Goal: Task Accomplishment & Management: Use online tool/utility

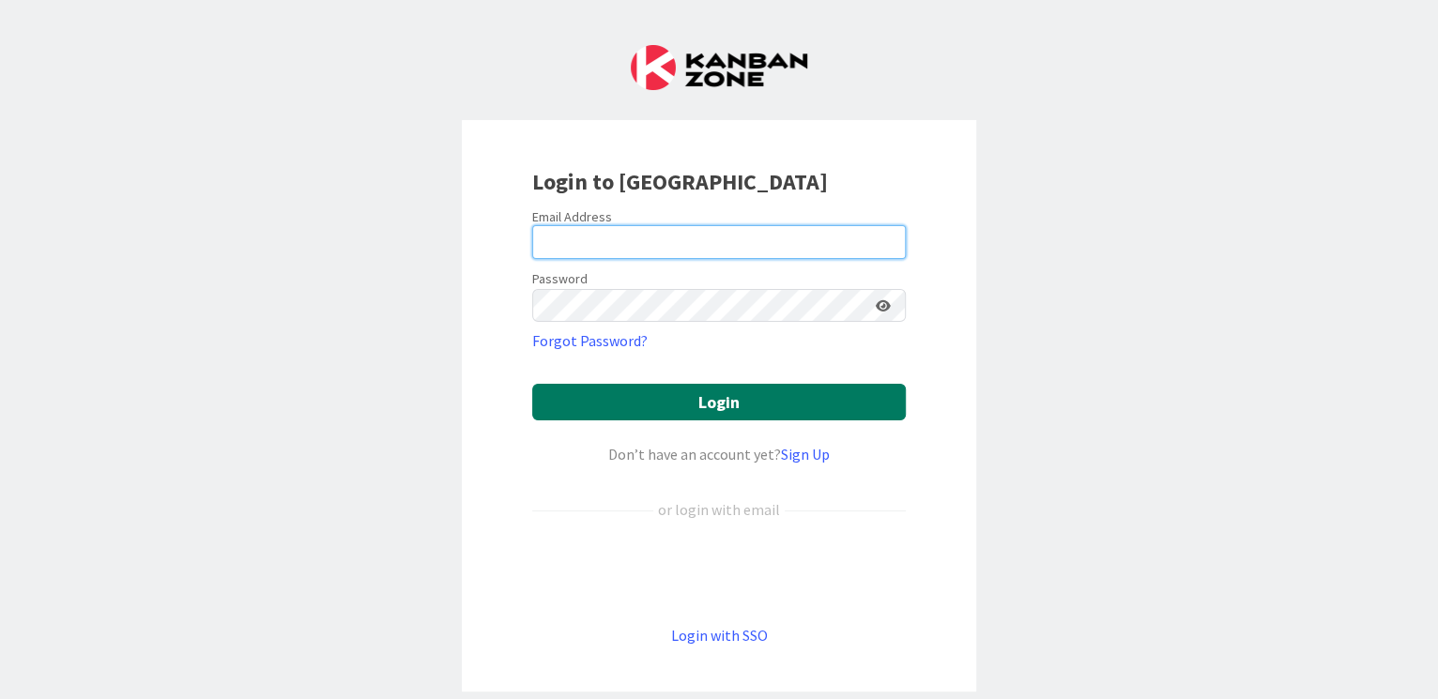
type input "[EMAIL_ADDRESS][DOMAIN_NAME]"
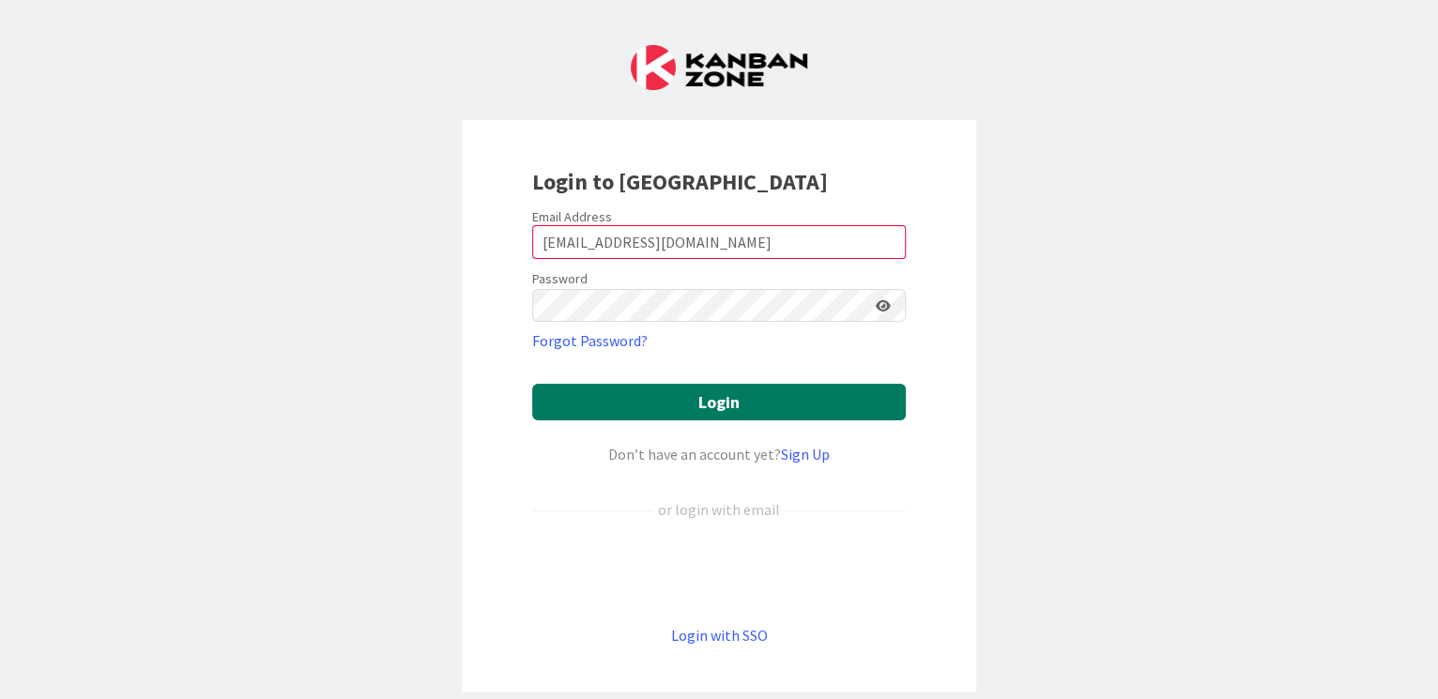
click at [687, 404] on button "Login" at bounding box center [719, 402] width 374 height 37
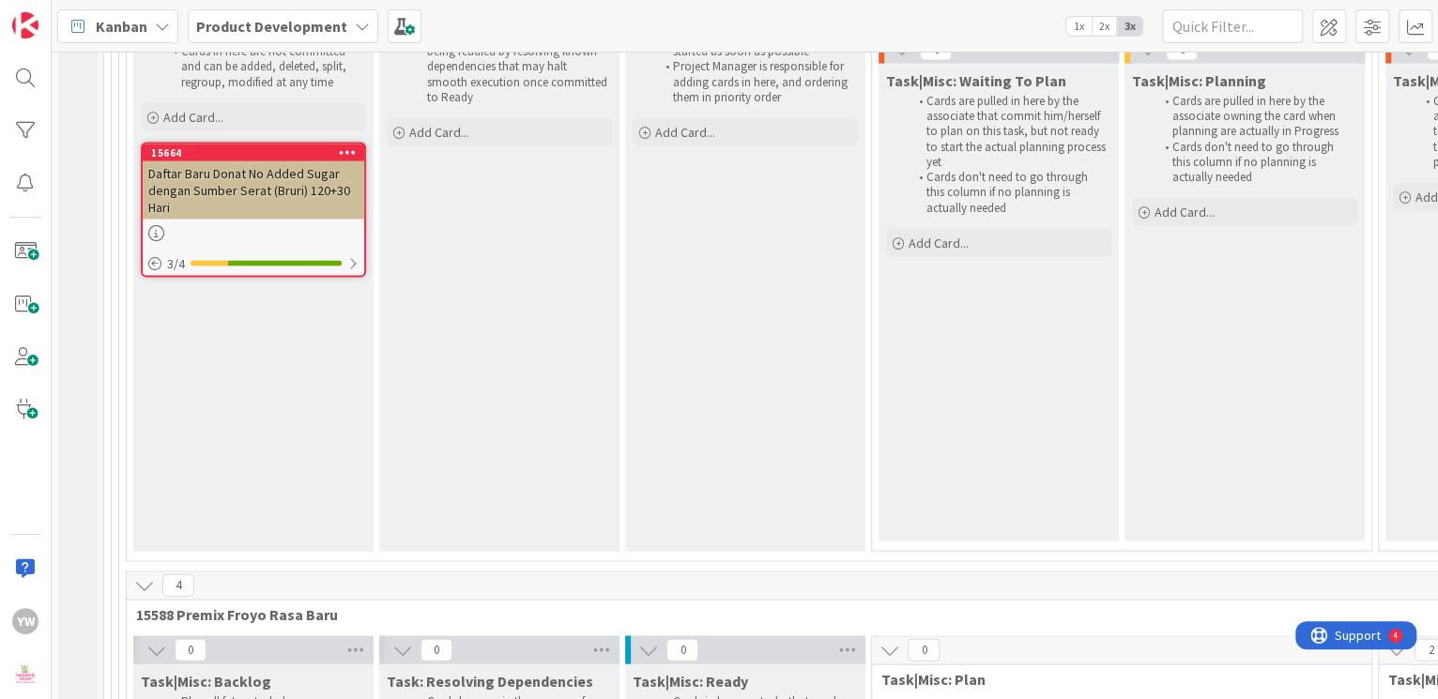
scroll to position [19563, 0]
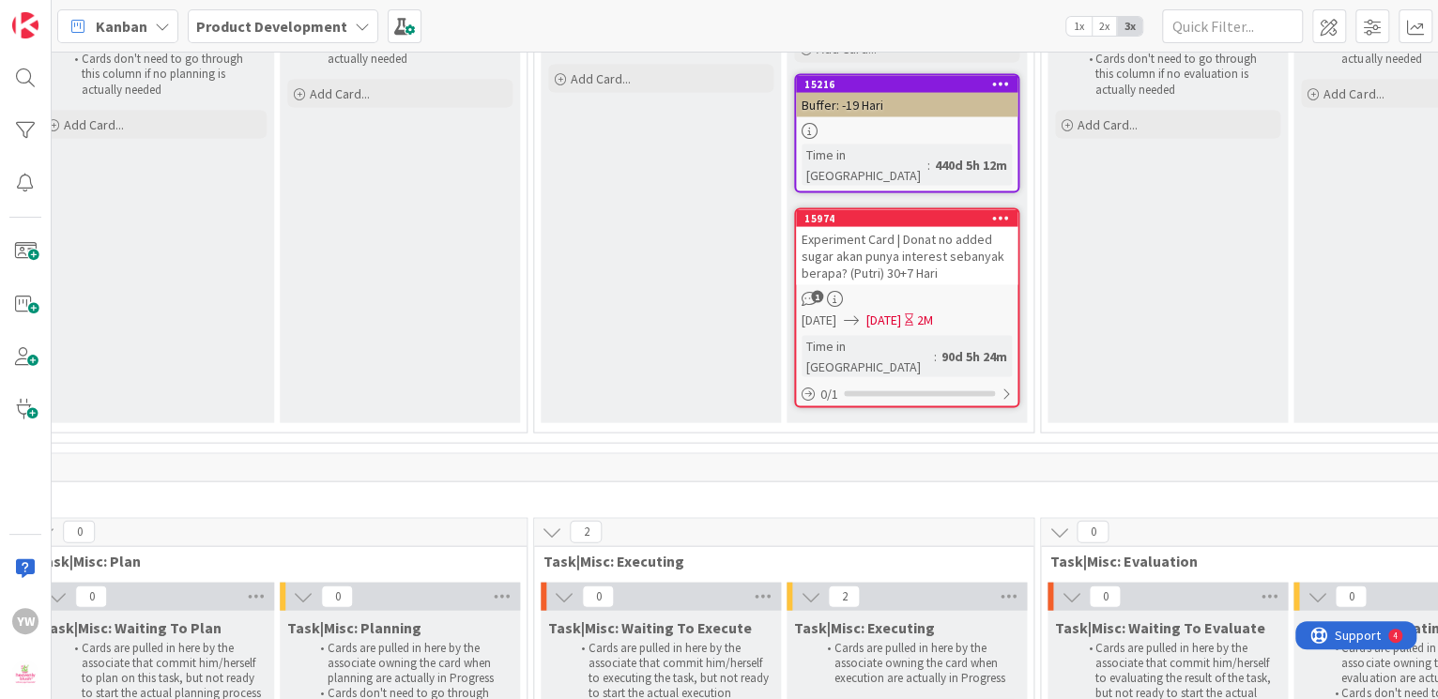
scroll to position [19563, 858]
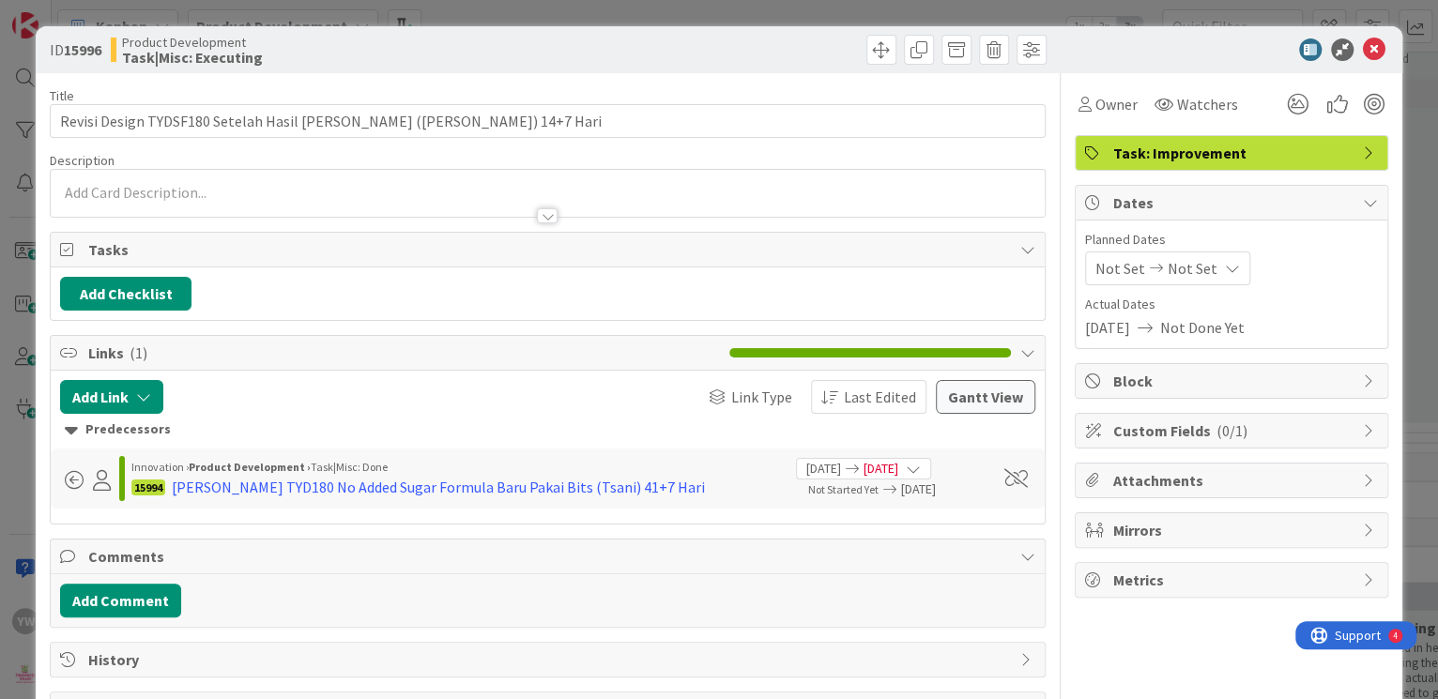
click at [25, 134] on div "ID 15996 Product Development Task|Misc: Executing Title 69 / 128 Revisi Design …" at bounding box center [719, 349] width 1438 height 699
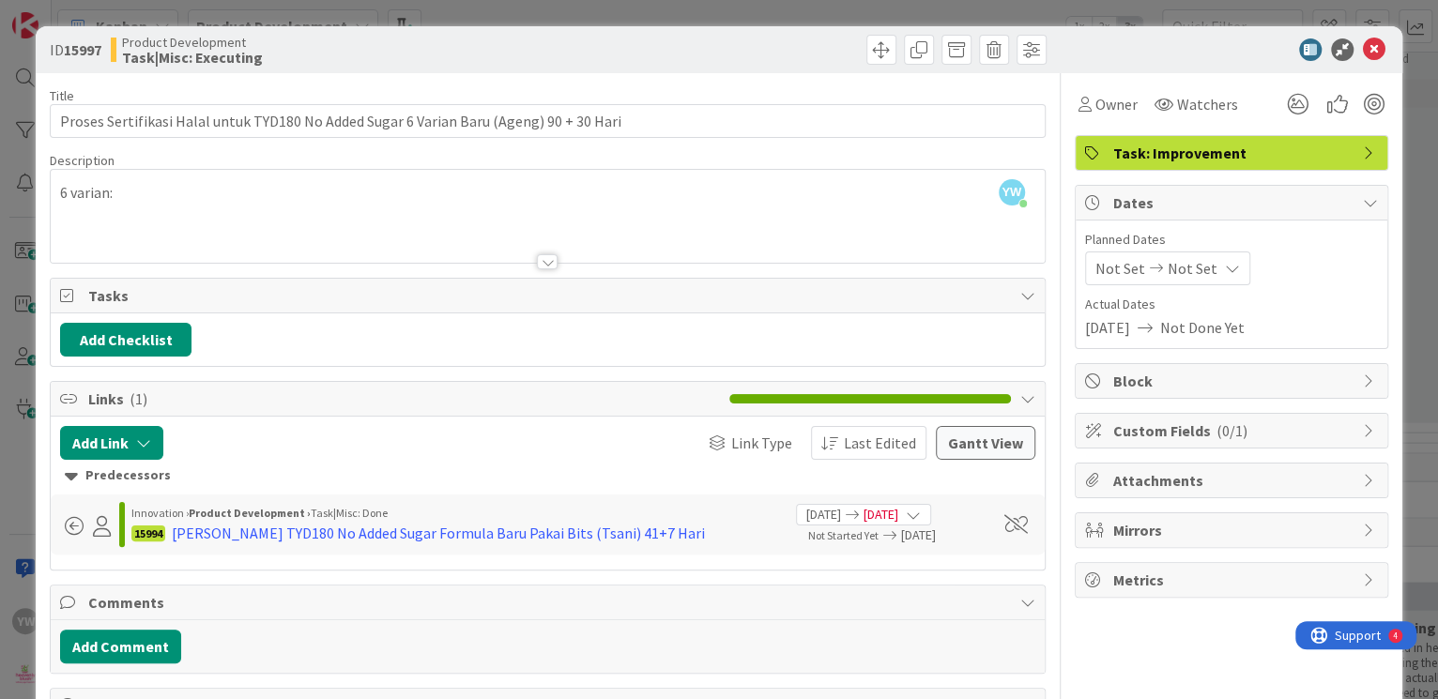
click at [8, 390] on div "ID 15997 Product Development Task|Misc: Executing Title 87 / 128 Proses Sertifi…" at bounding box center [719, 349] width 1438 height 699
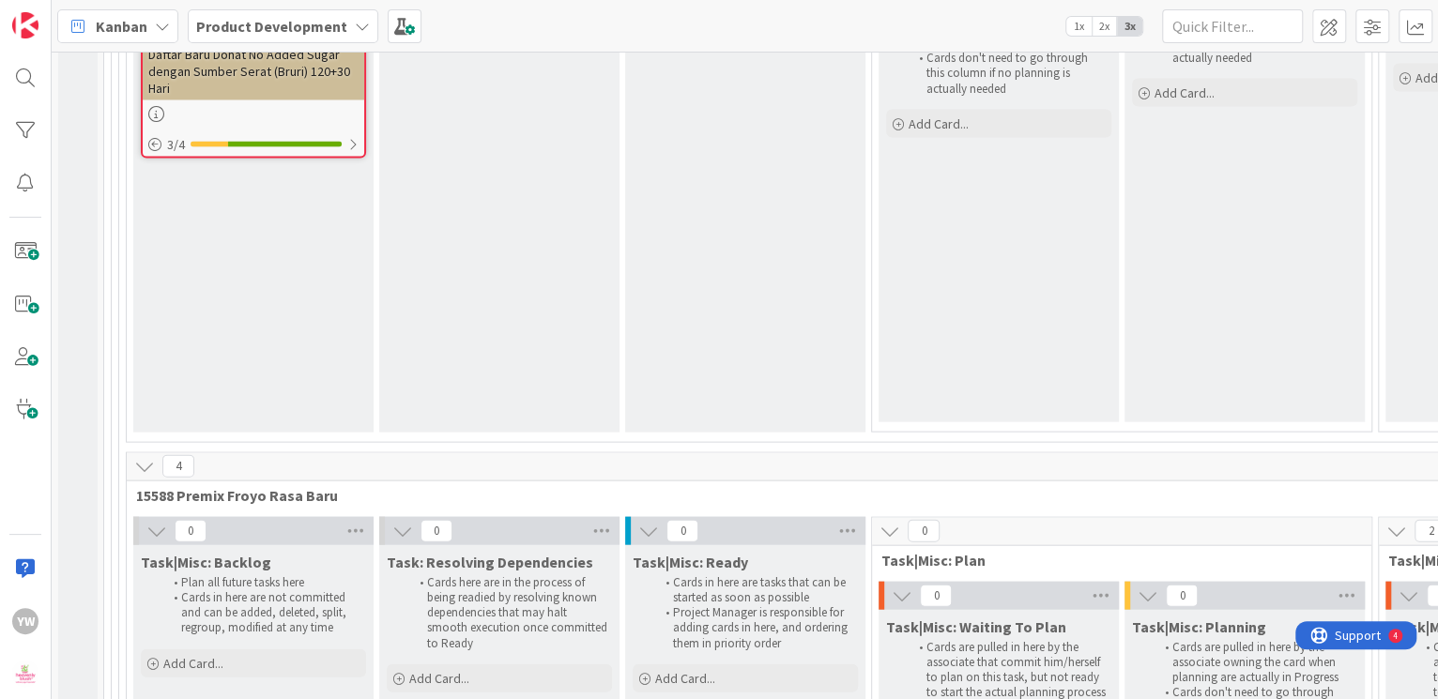
scroll to position [19445, 0]
